Goal: Information Seeking & Learning: Learn about a topic

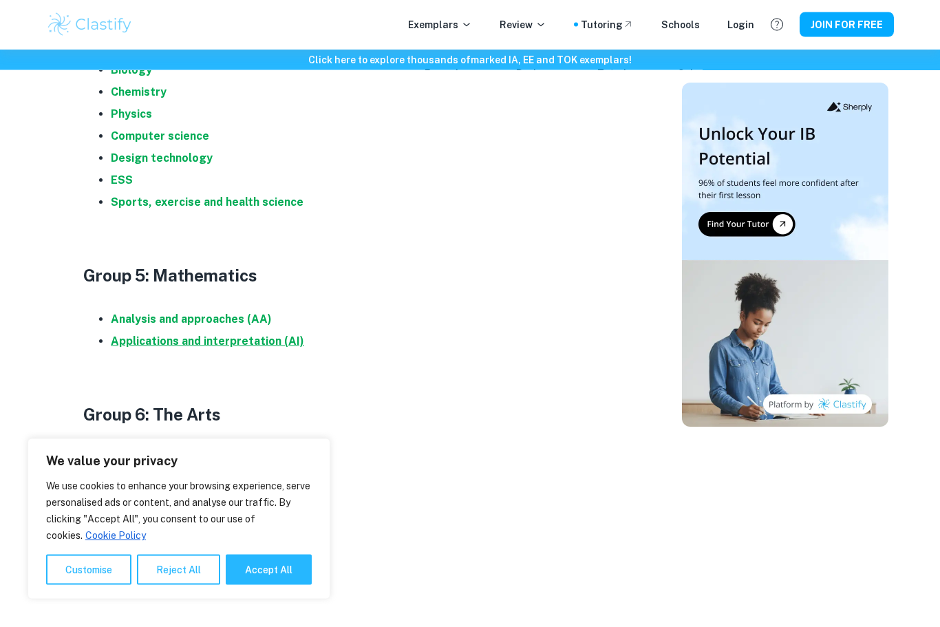
scroll to position [1469, 0]
click at [135, 343] on strong "Applications and interpretation (AI)" at bounding box center [207, 341] width 193 height 13
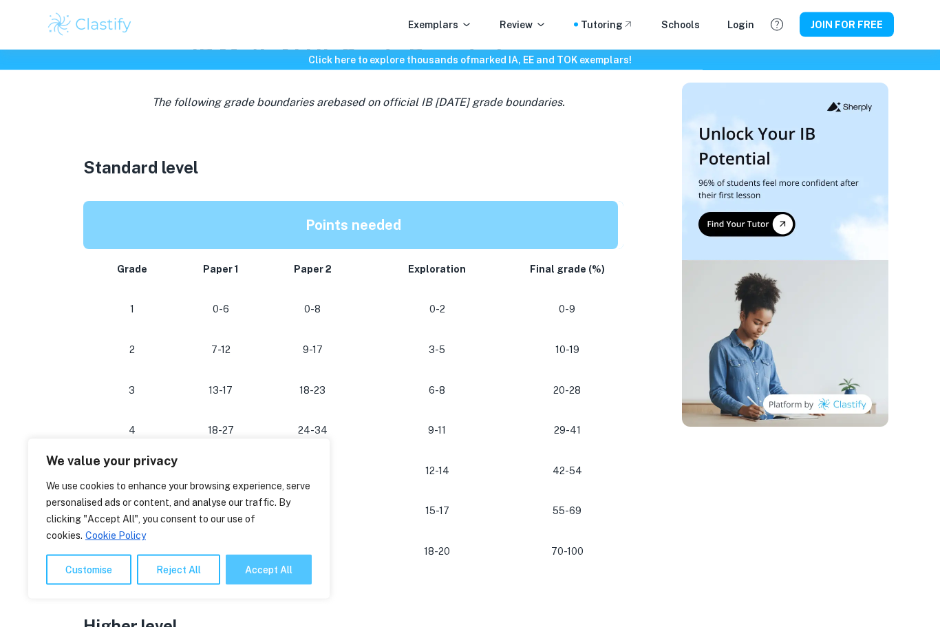
click at [240, 585] on button "Accept All" at bounding box center [269, 570] width 86 height 30
checkbox input "true"
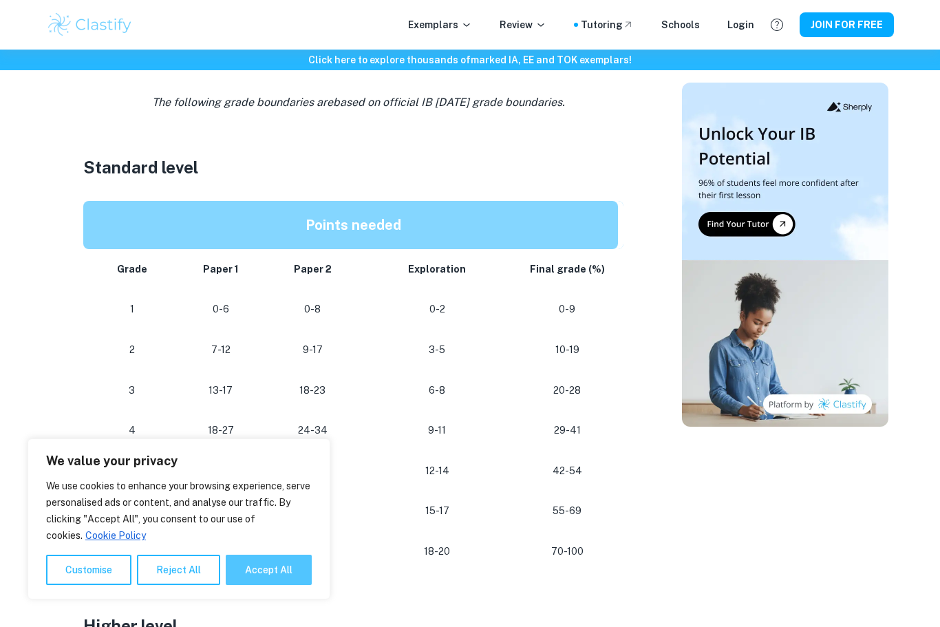
checkbox input "true"
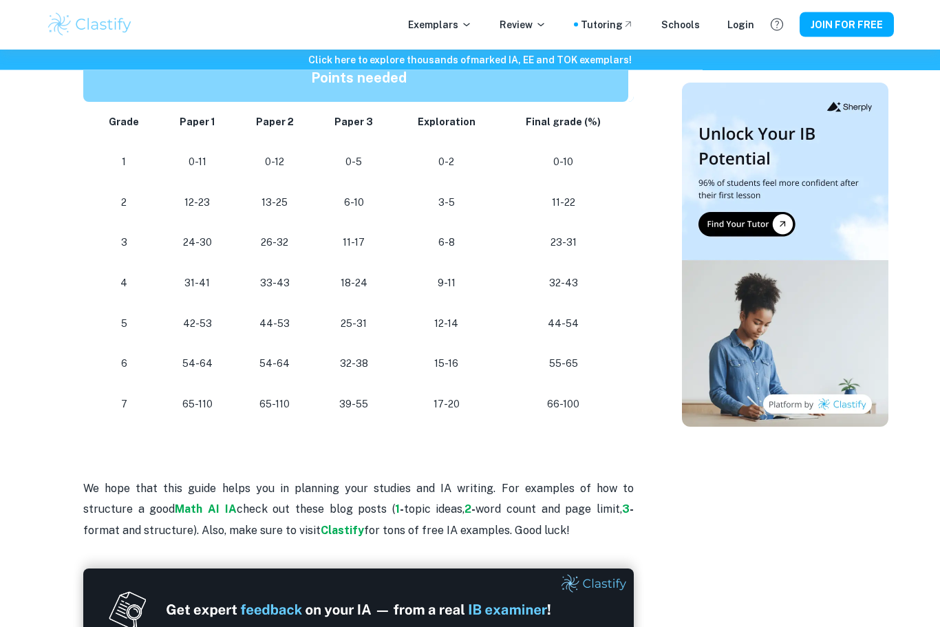
scroll to position [1232, 0]
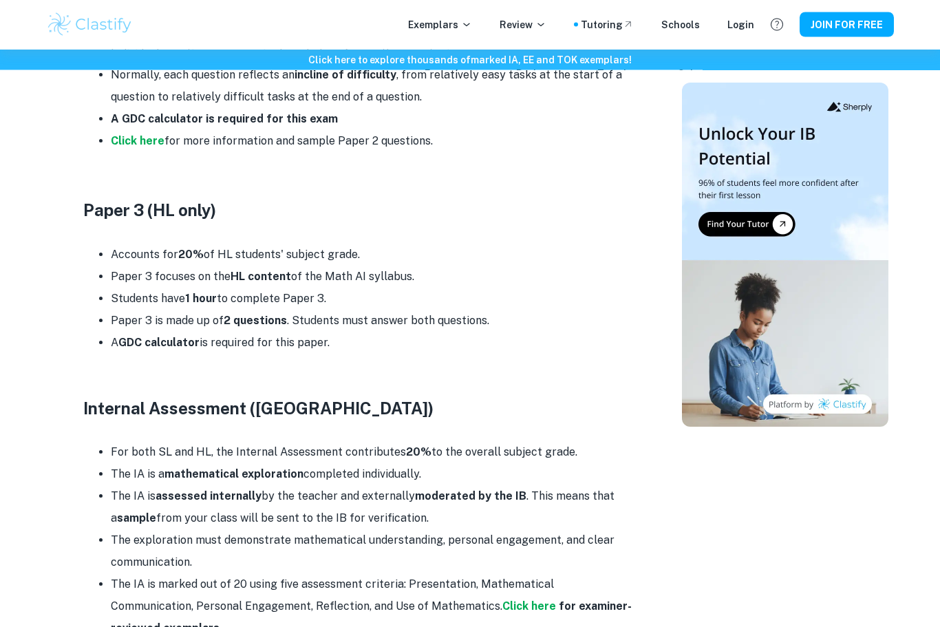
scroll to position [1086, 0]
